Goal: Task Accomplishment & Management: Use online tool/utility

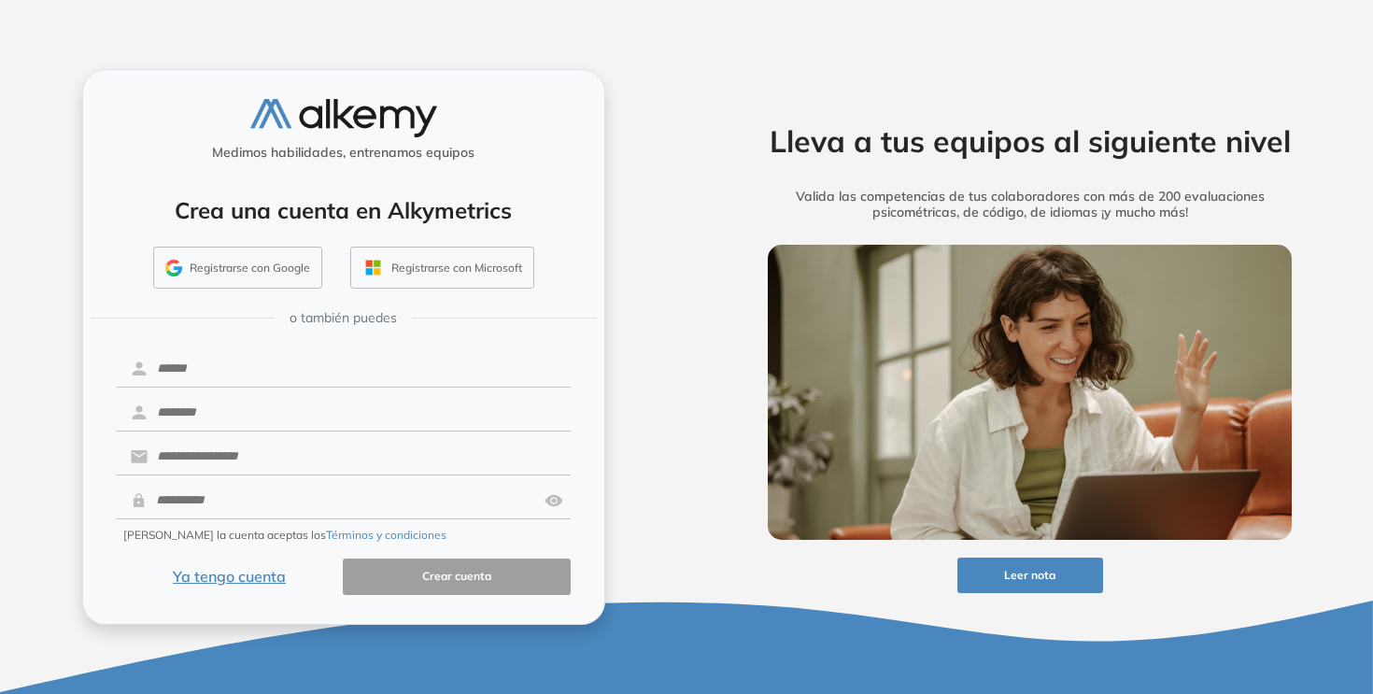
click at [243, 576] on button "Ya tengo cuenta" at bounding box center [230, 576] width 228 height 36
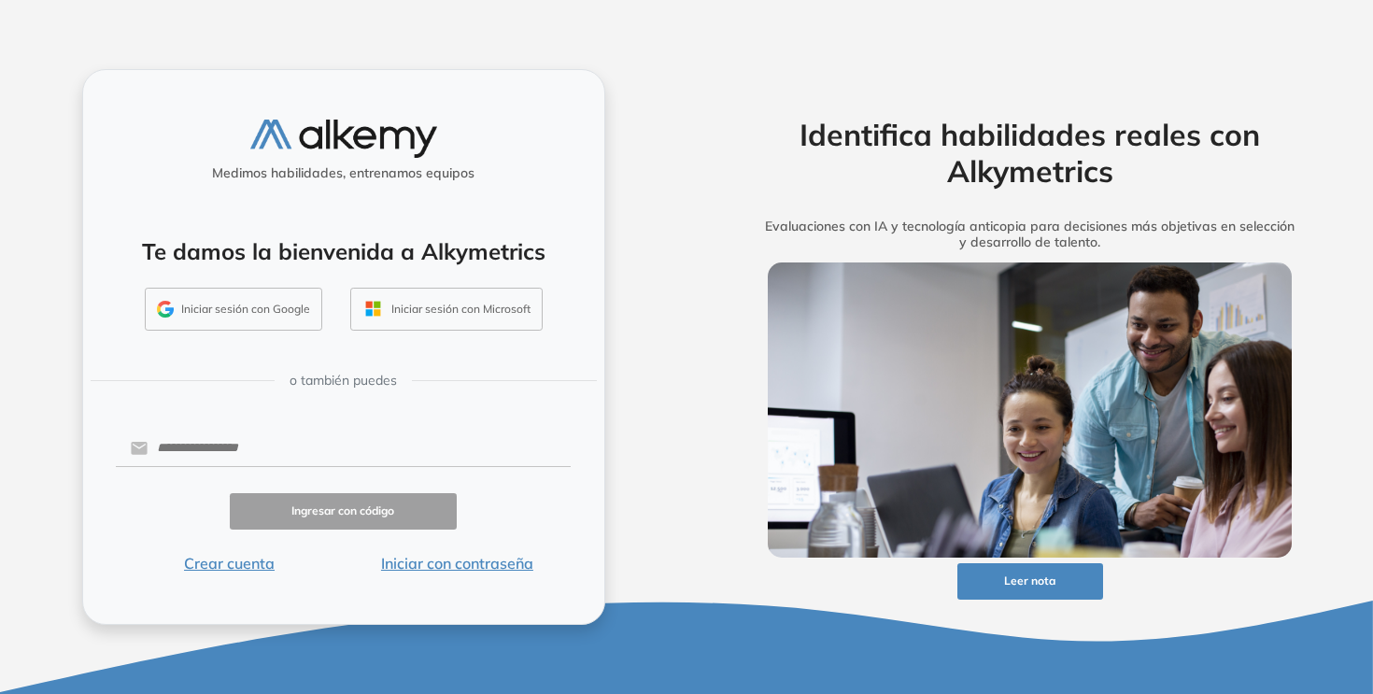
click at [278, 315] on button "Iniciar sesión con Google" at bounding box center [233, 309] width 177 height 43
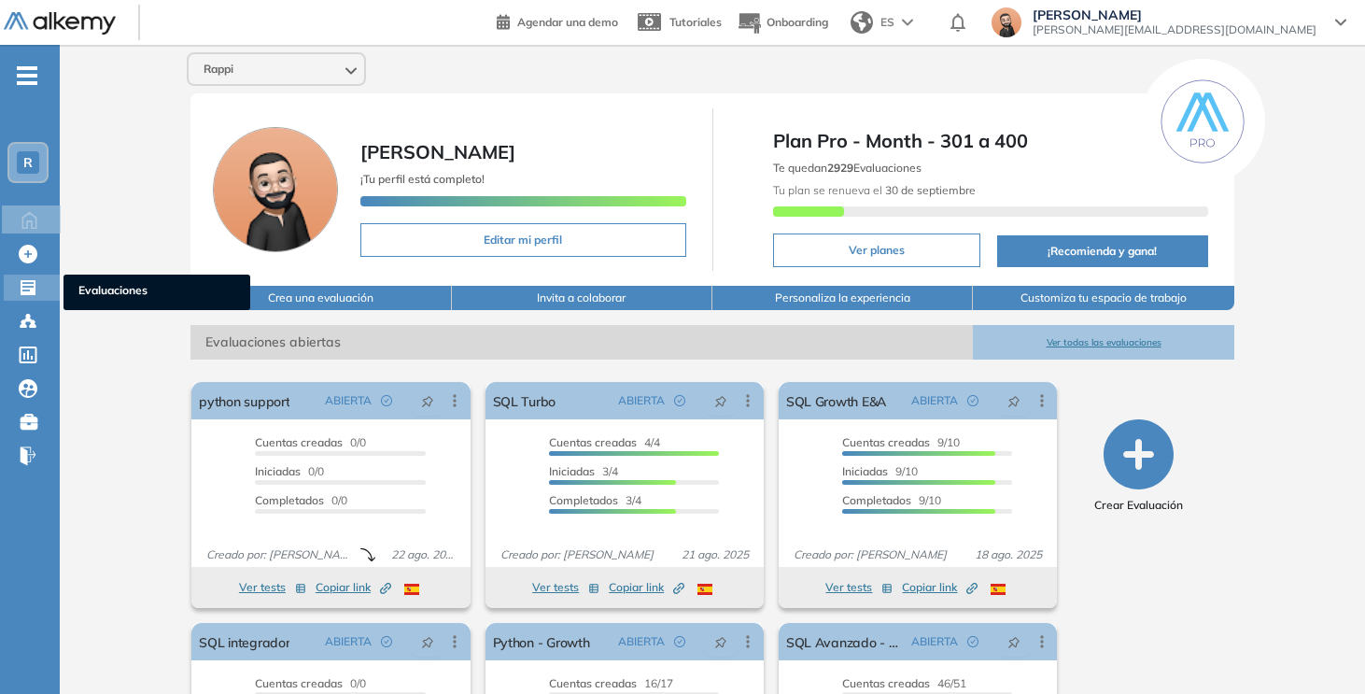
click at [34, 294] on icon at bounding box center [28, 287] width 15 height 15
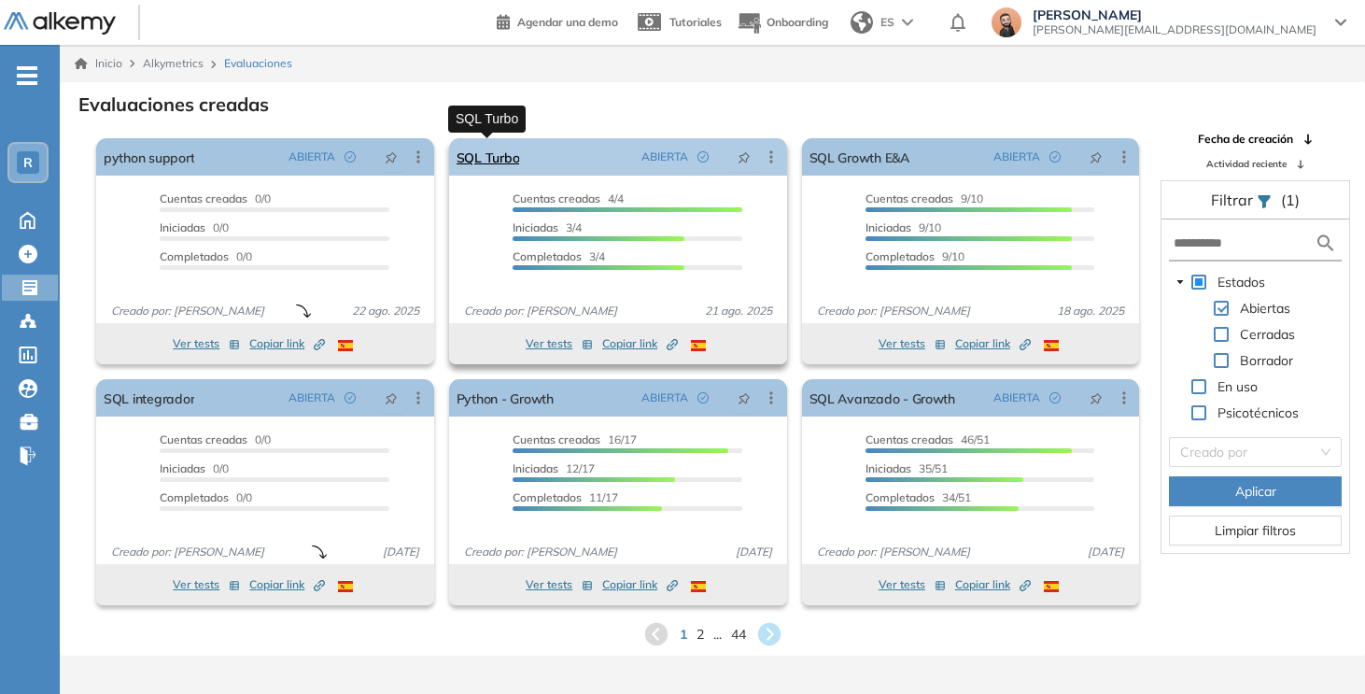
click at [493, 169] on link "SQL Turbo" at bounding box center [489, 156] width 64 height 37
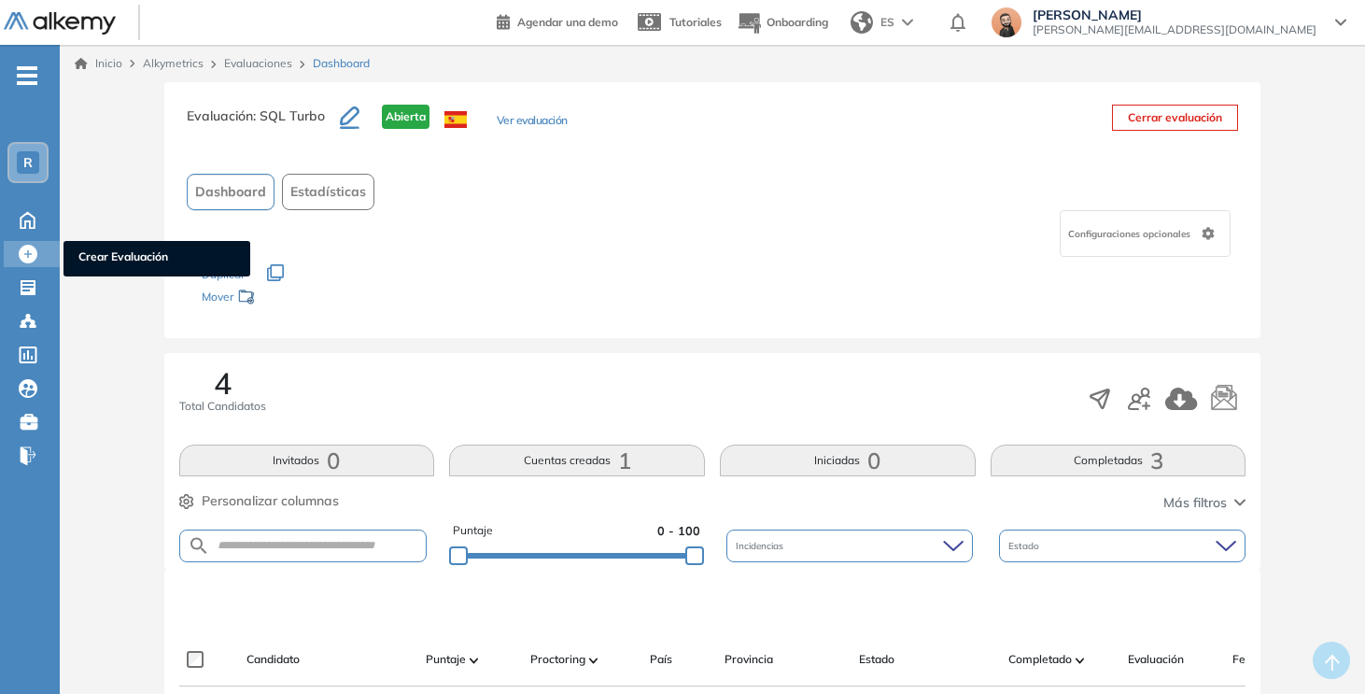
click at [27, 255] on icon at bounding box center [28, 254] width 19 height 19
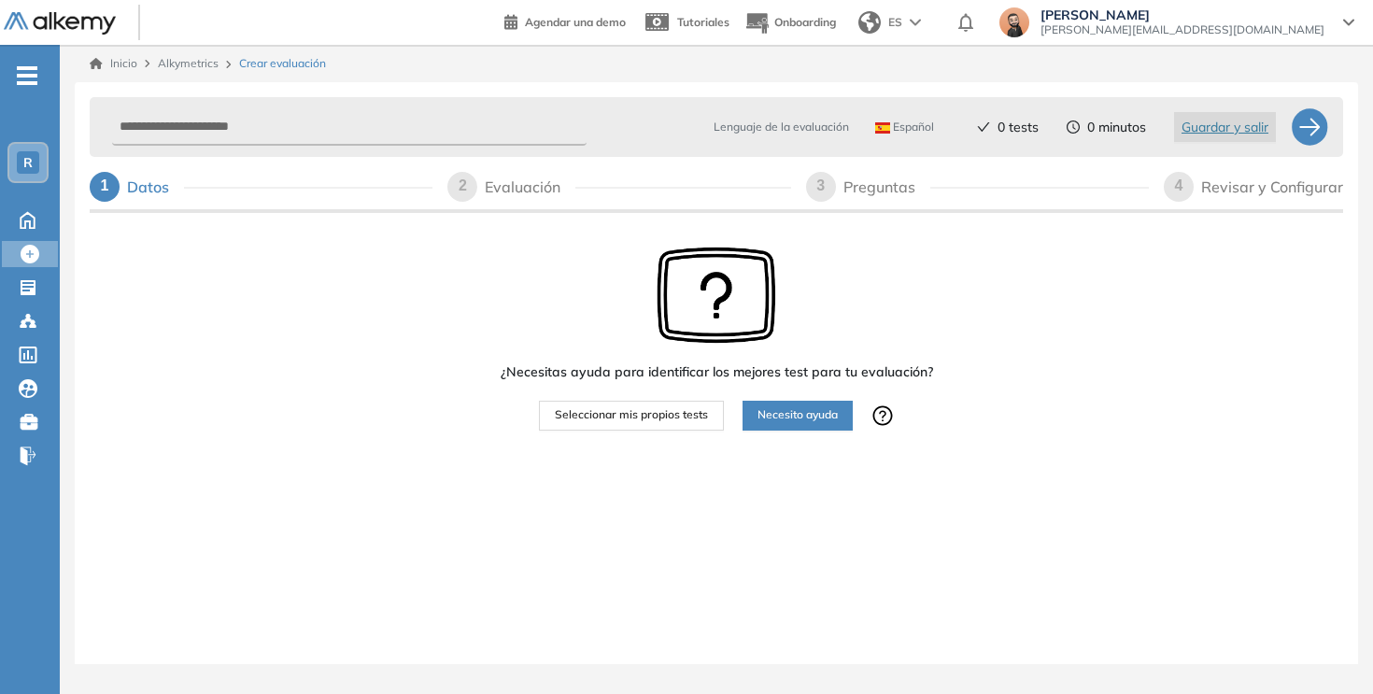
click at [650, 418] on span "Seleccionar mis propios tests" at bounding box center [631, 415] width 153 height 18
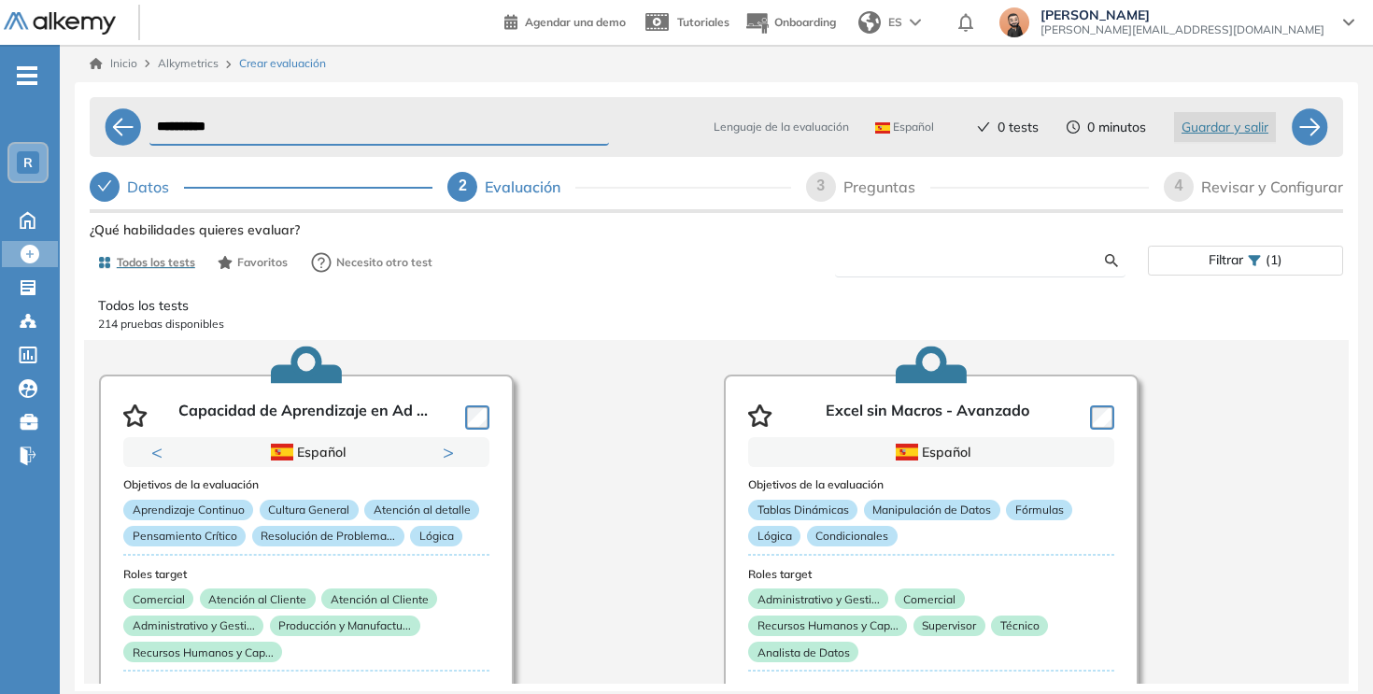
click at [956, 260] on input "text" at bounding box center [978, 260] width 256 height 17
type input "***"
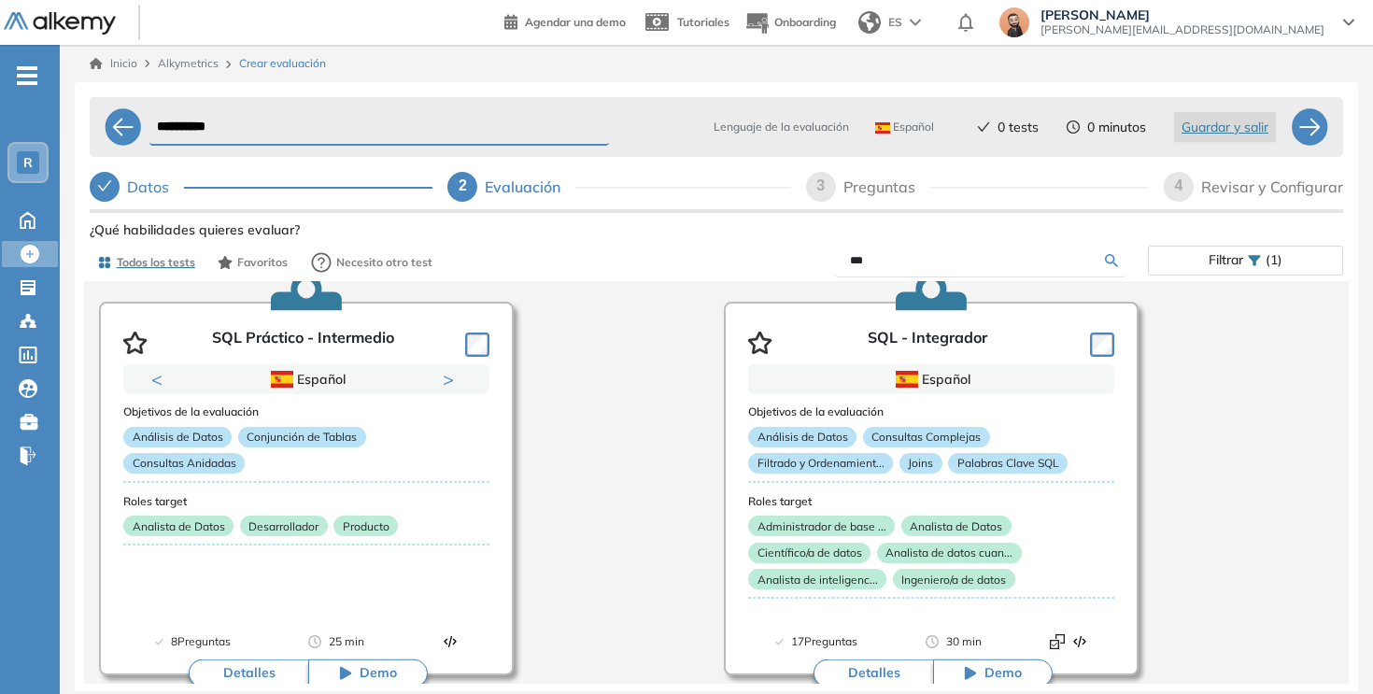
scroll to position [72, 0]
